Goal: Transaction & Acquisition: Obtain resource

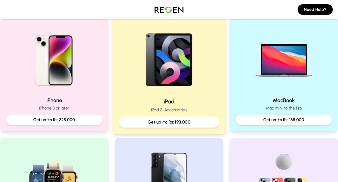
scroll to position [125, 0]
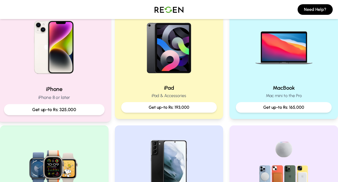
click at [76, 108] on p "Get up-to Rs: 325,000" at bounding box center [54, 109] width 92 height 7
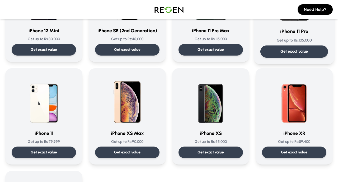
scroll to position [514, 0]
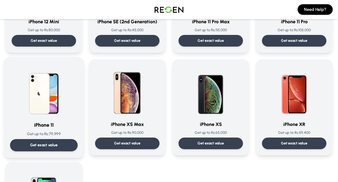
click at [32, 73] on img at bounding box center [43, 89] width 53 height 53
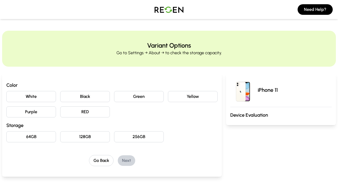
click at [88, 94] on button "Black" at bounding box center [85, 96] width 50 height 11
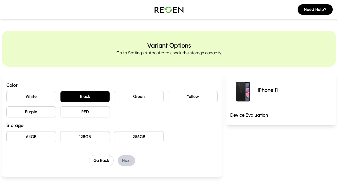
click at [82, 139] on button "128GB" at bounding box center [85, 136] width 50 height 11
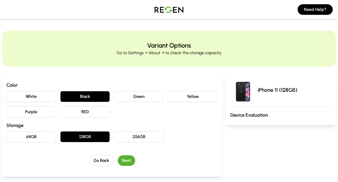
click at [125, 160] on button "Next" at bounding box center [126, 160] width 17 height 11
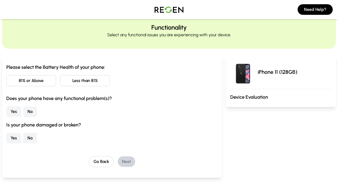
scroll to position [20, 0]
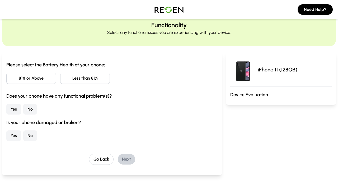
click at [97, 80] on button "Less than 81%" at bounding box center [85, 78] width 50 height 11
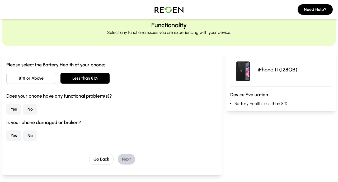
click at [30, 108] on button "No" at bounding box center [30, 109] width 14 height 11
click at [28, 134] on button "No" at bounding box center [30, 135] width 14 height 11
click at [125, 157] on button "Next" at bounding box center [126, 159] width 17 height 11
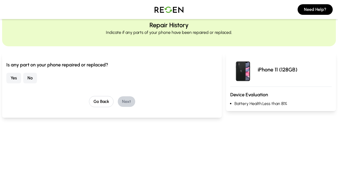
click at [33, 76] on button "No" at bounding box center [30, 78] width 14 height 11
click at [119, 100] on button "Next" at bounding box center [126, 101] width 17 height 11
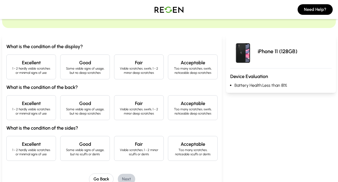
scroll to position [40, 0]
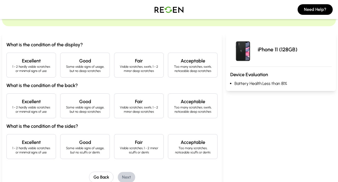
click at [39, 62] on h4 "Excellent" at bounding box center [31, 60] width 41 height 7
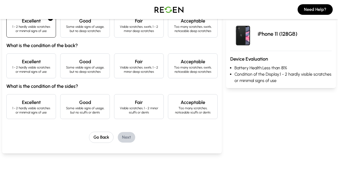
scroll to position [81, 0]
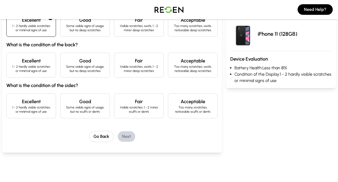
click at [83, 73] on p "Some visible signs of usage, but no deep scratches" at bounding box center [85, 68] width 41 height 8
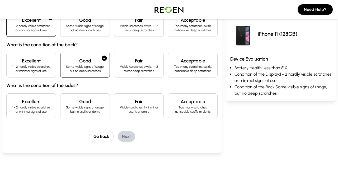
click at [123, 114] on div "Fair Visible scratches, 1 - 2 minor scuffs or dents" at bounding box center [139, 105] width 50 height 25
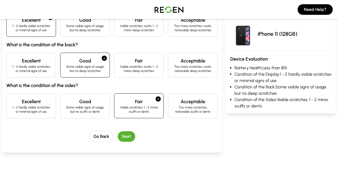
click at [123, 142] on div "What is the condition of the display? Excellent 1 - 2 hardly visible scratches …" at bounding box center [112, 72] width 220 height 161
click at [125, 139] on button "Next" at bounding box center [126, 136] width 17 height 11
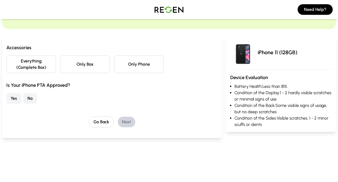
scroll to position [36, 0]
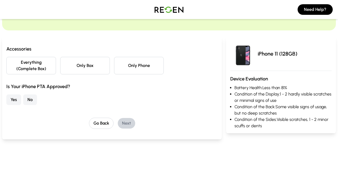
click at [17, 96] on button "Yes" at bounding box center [13, 99] width 15 height 11
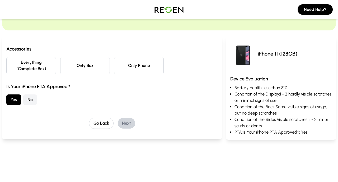
click at [83, 67] on button "Only Box" at bounding box center [85, 65] width 50 height 17
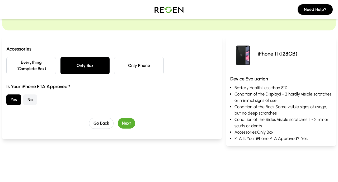
click at [123, 122] on button "Next" at bounding box center [126, 123] width 17 height 11
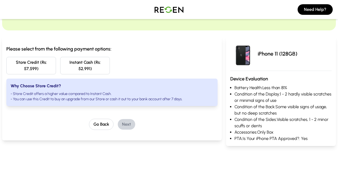
click at [39, 71] on button "Store Credit (Rs: 57,599)" at bounding box center [31, 65] width 50 height 17
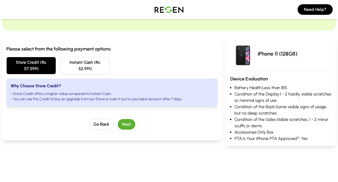
click at [93, 70] on button "Instant Cash (Rs: 52,991)" at bounding box center [85, 65] width 50 height 17
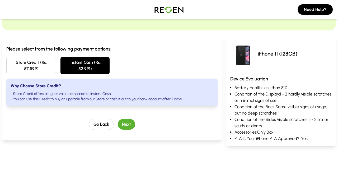
click at [127, 127] on button "Next" at bounding box center [126, 124] width 17 height 11
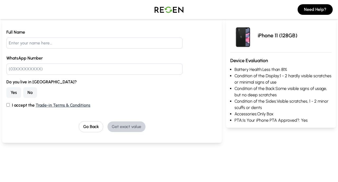
scroll to position [0, 0]
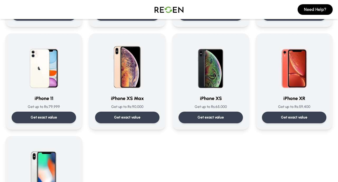
scroll to position [551, 0]
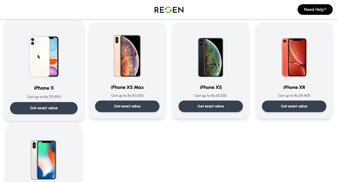
click at [45, 106] on p "Get exact value" at bounding box center [44, 108] width 28 height 6
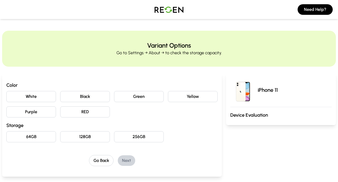
click at [87, 103] on div "White Black Green Yellow Purple RED" at bounding box center [111, 104] width 211 height 26
click at [85, 100] on button "Black" at bounding box center [85, 96] width 50 height 11
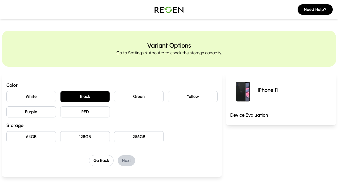
click at [81, 136] on button "128GB" at bounding box center [85, 136] width 50 height 11
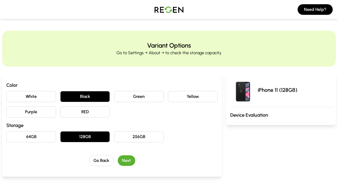
click at [128, 163] on button "Next" at bounding box center [126, 160] width 17 height 11
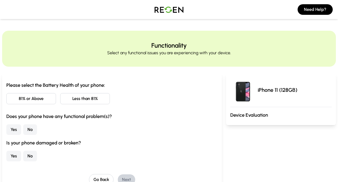
click at [88, 103] on button "Less than 81%" at bounding box center [85, 98] width 50 height 11
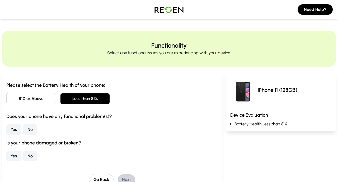
scroll to position [29, 0]
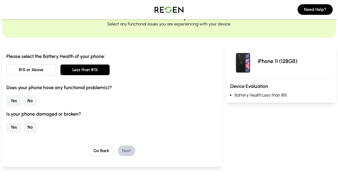
click at [33, 102] on button "No" at bounding box center [30, 100] width 14 height 11
click at [30, 121] on div "Is your phone damaged or broken? Yes No" at bounding box center [111, 121] width 211 height 22
click at [32, 129] on button "No" at bounding box center [30, 127] width 14 height 11
click at [123, 153] on button "Next" at bounding box center [126, 150] width 17 height 11
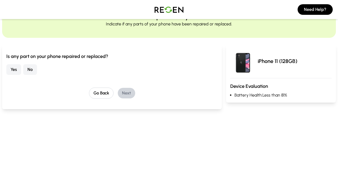
click at [31, 70] on button "No" at bounding box center [30, 69] width 14 height 11
click at [124, 93] on button "Next" at bounding box center [126, 93] width 17 height 11
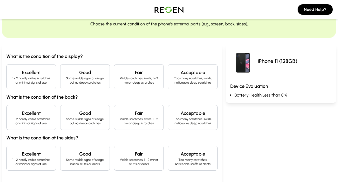
scroll to position [47, 0]
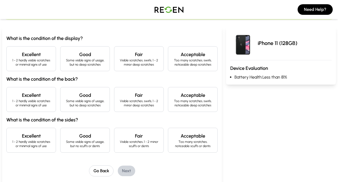
click at [41, 58] on h4 "Excellent" at bounding box center [31, 54] width 41 height 7
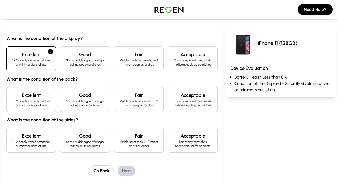
click at [41, 58] on h4 "Excellent" at bounding box center [31, 54] width 41 height 7
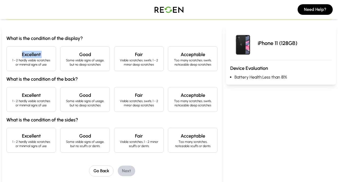
click at [41, 58] on h4 "Excellent" at bounding box center [31, 54] width 41 height 7
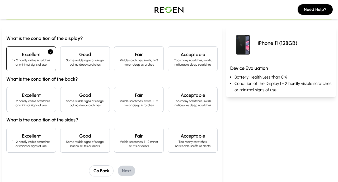
click at [78, 99] on p "Some visible signs of usage, but no deep scratches" at bounding box center [85, 103] width 41 height 8
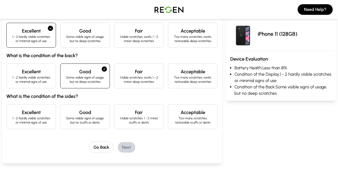
scroll to position [71, 0]
click at [136, 113] on h4 "Fair" at bounding box center [139, 111] width 41 height 7
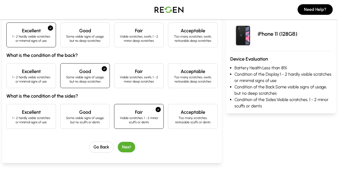
click at [126, 147] on button "Next" at bounding box center [126, 147] width 17 height 11
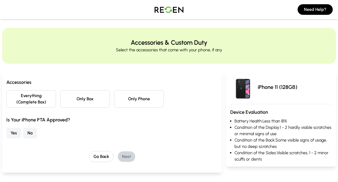
scroll to position [0, 0]
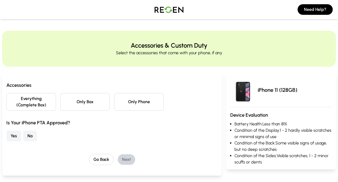
click at [102, 98] on button "Only Box" at bounding box center [85, 101] width 50 height 17
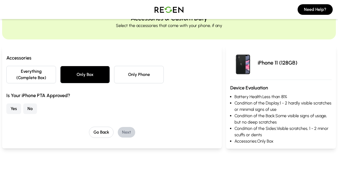
scroll to position [34, 0]
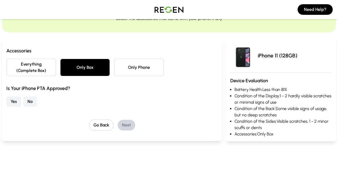
click at [8, 97] on button "Yes" at bounding box center [13, 101] width 15 height 11
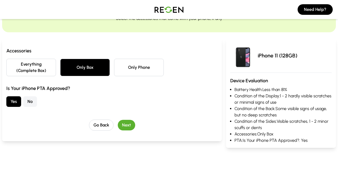
click at [131, 122] on button "Next" at bounding box center [126, 125] width 17 height 11
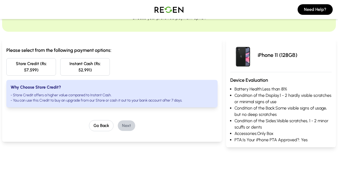
scroll to position [0, 0]
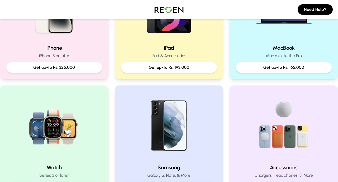
scroll to position [136, 0]
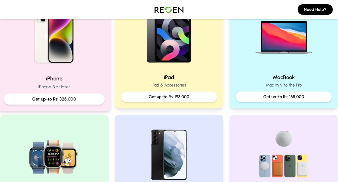
click at [47, 59] on img at bounding box center [54, 34] width 71 height 71
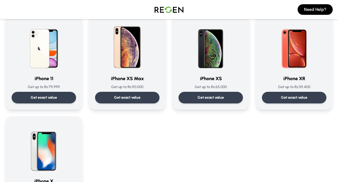
scroll to position [568, 0]
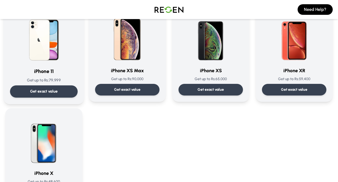
click at [34, 99] on div "iPhone 11 Get up to Rs: 79,999 Get exact value iPhone 11 Get up to Rs: 79,999 G…" at bounding box center [43, 53] width 81 height 101
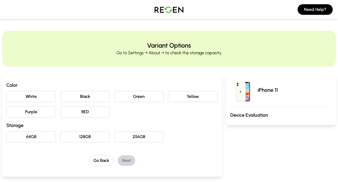
click at [34, 100] on button "White" at bounding box center [31, 96] width 50 height 11
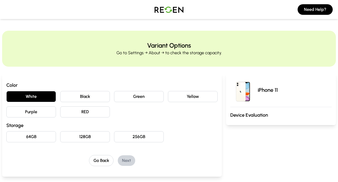
click at [61, 100] on button "Black" at bounding box center [85, 96] width 50 height 11
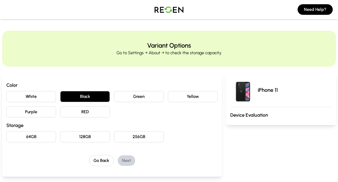
click at [68, 139] on button "128GB" at bounding box center [85, 136] width 50 height 11
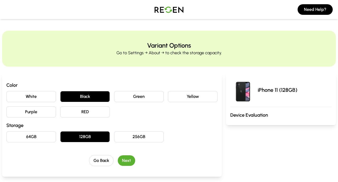
click at [123, 164] on button "Next" at bounding box center [126, 160] width 17 height 11
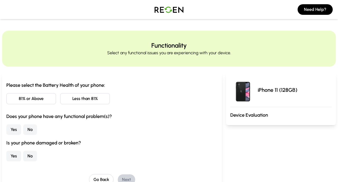
click at [86, 103] on button "Less than 81%" at bounding box center [85, 98] width 50 height 11
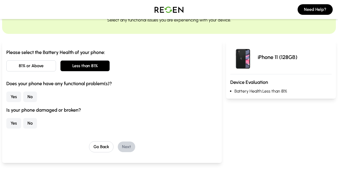
scroll to position [38, 0]
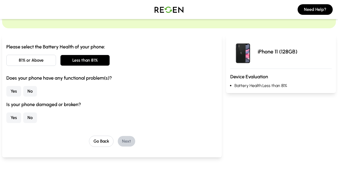
click at [32, 92] on button "No" at bounding box center [30, 91] width 14 height 11
click at [31, 116] on button "No" at bounding box center [30, 117] width 14 height 11
click at [132, 142] on button "Next" at bounding box center [126, 141] width 17 height 11
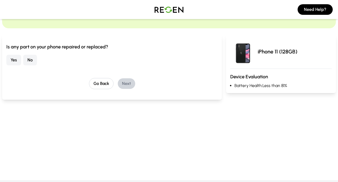
click at [37, 57] on button "No" at bounding box center [30, 60] width 14 height 11
click at [129, 83] on button "Next" at bounding box center [126, 83] width 17 height 11
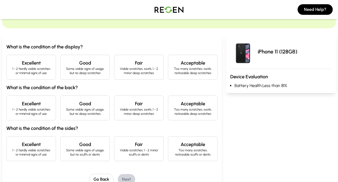
click at [40, 60] on h4 "Excellent" at bounding box center [31, 62] width 41 height 7
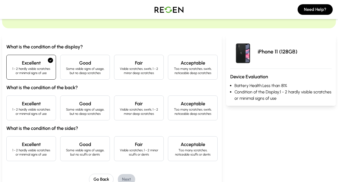
click at [58, 93] on div "What is the condition of the display? Excellent 1 - 2 hardly visible scratches …" at bounding box center [111, 102] width 211 height 118
click at [79, 108] on p "Some visible signs of usage, but no deep scratches" at bounding box center [85, 111] width 41 height 8
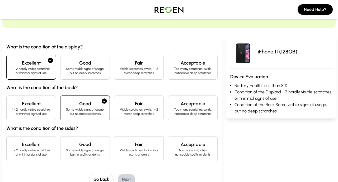
click at [89, 155] on p "Some visible signs of usage, but no scuffs or dents" at bounding box center [85, 152] width 41 height 8
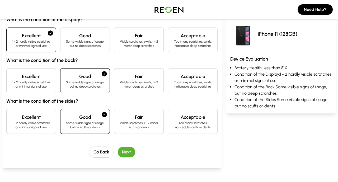
scroll to position [68, 0]
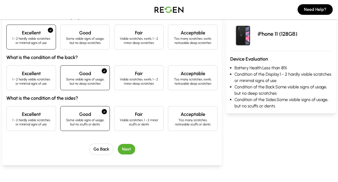
click at [122, 151] on button "Next" at bounding box center [126, 149] width 17 height 11
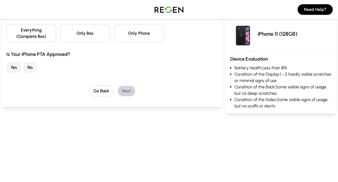
click at [87, 27] on button "Only Box" at bounding box center [85, 33] width 50 height 17
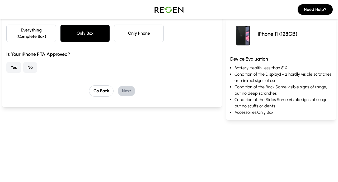
click at [9, 70] on button "Yes" at bounding box center [13, 67] width 15 height 11
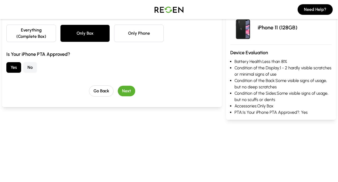
click at [131, 92] on button "Next" at bounding box center [126, 91] width 17 height 11
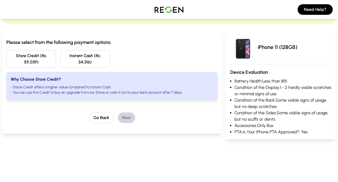
scroll to position [40, 0]
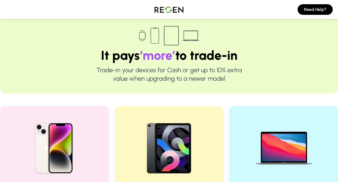
scroll to position [17, 0]
